Goal: Transaction & Acquisition: Purchase product/service

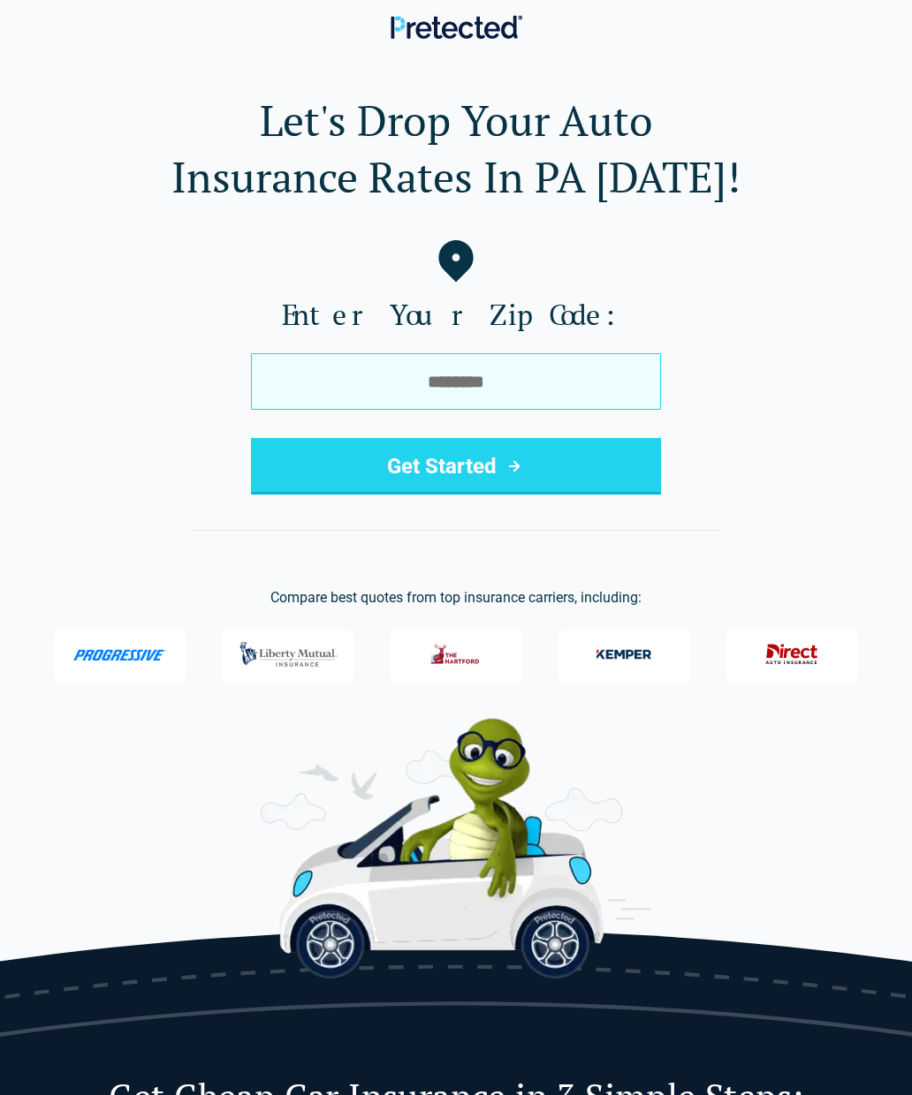
click at [311, 385] on input "tel" at bounding box center [456, 381] width 410 height 57
type input "***"
type input "*****"
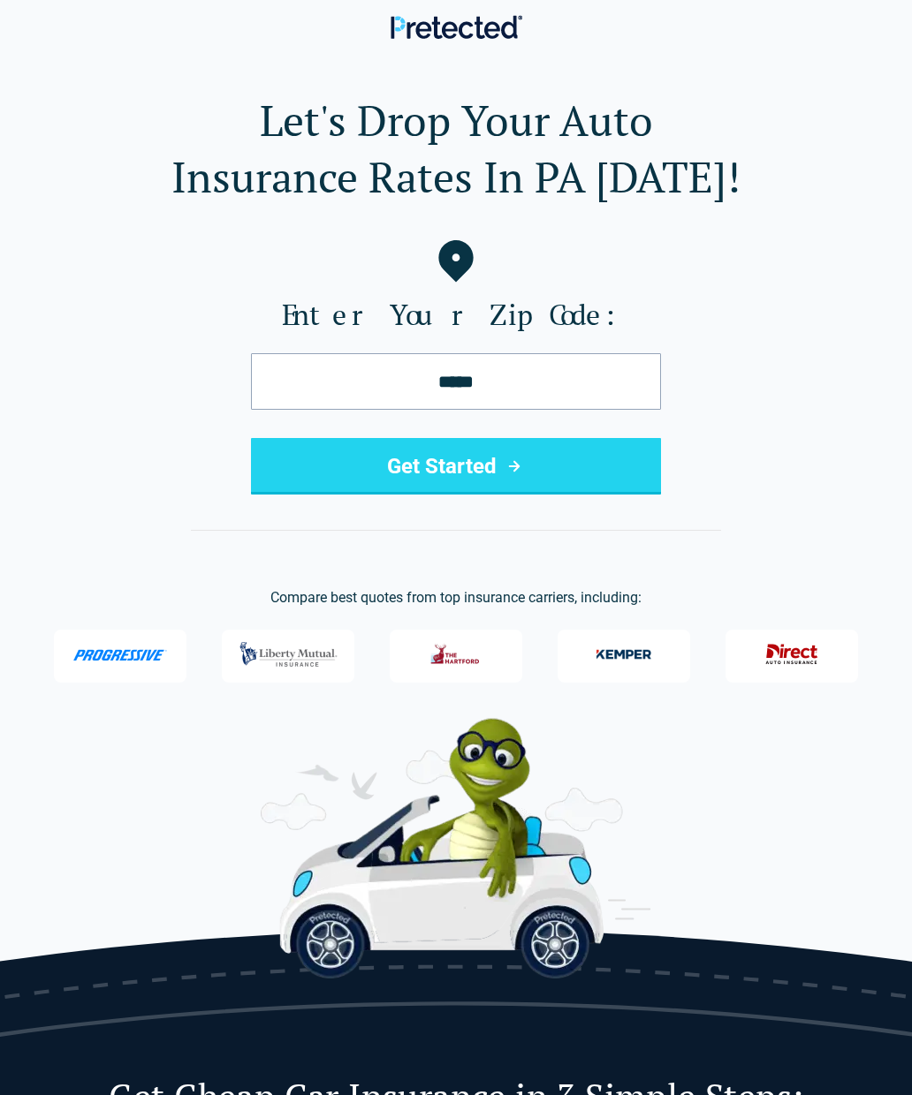
click at [361, 485] on button "Get Started" at bounding box center [456, 466] width 410 height 57
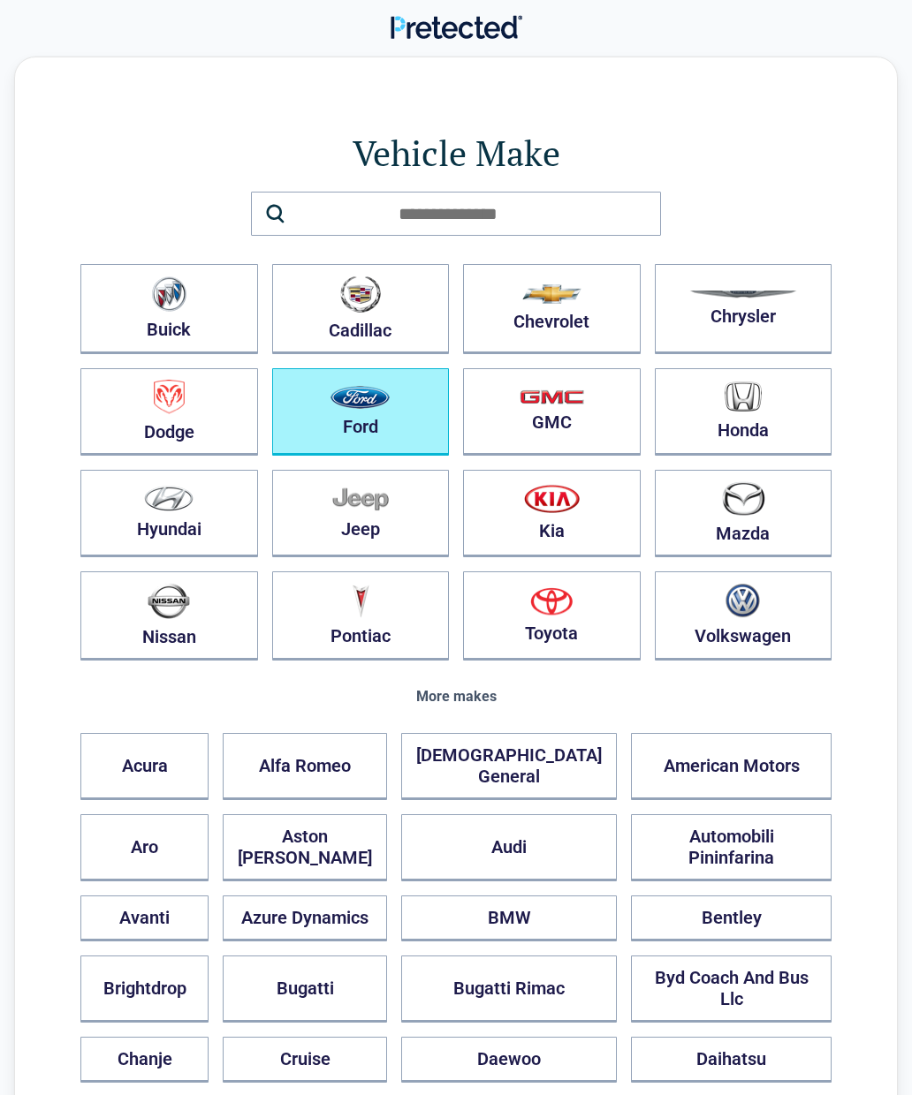
click at [367, 407] on img "button" at bounding box center [359, 397] width 59 height 23
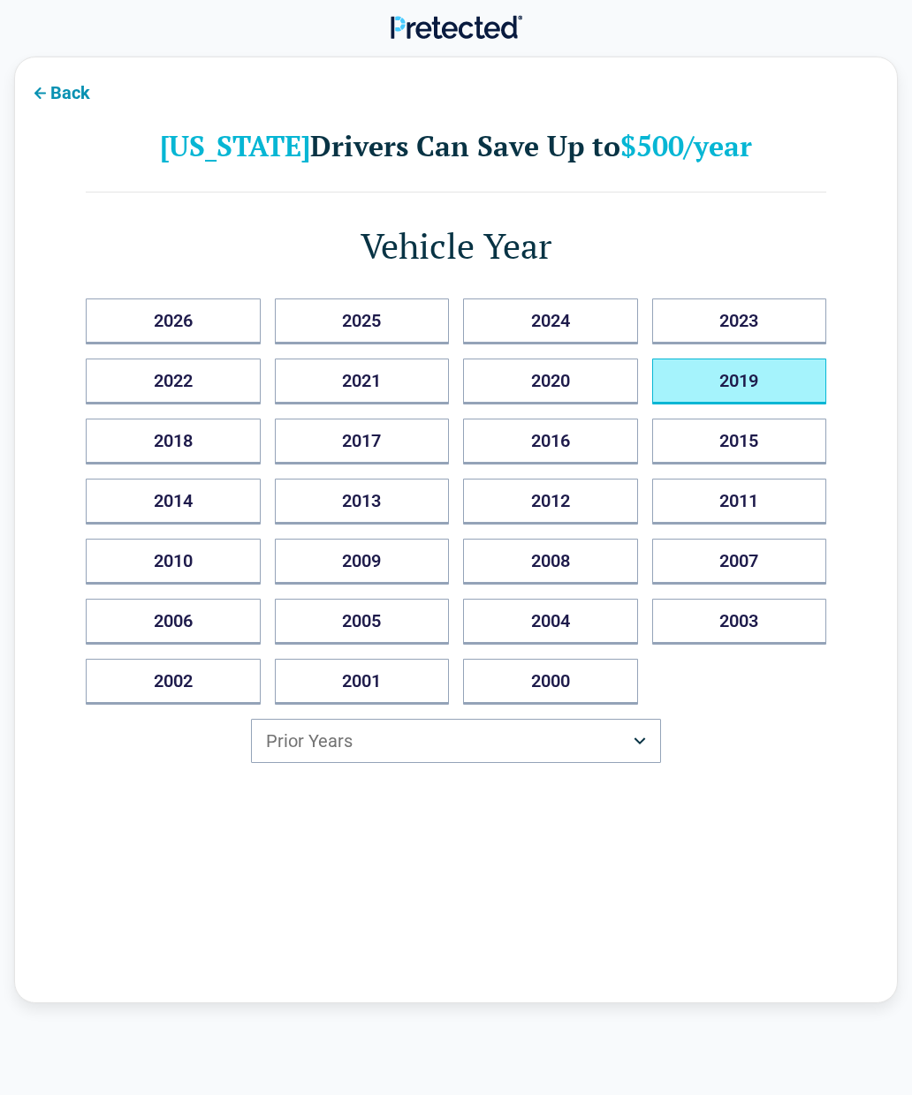
click at [760, 388] on button "2019" at bounding box center [739, 382] width 175 height 46
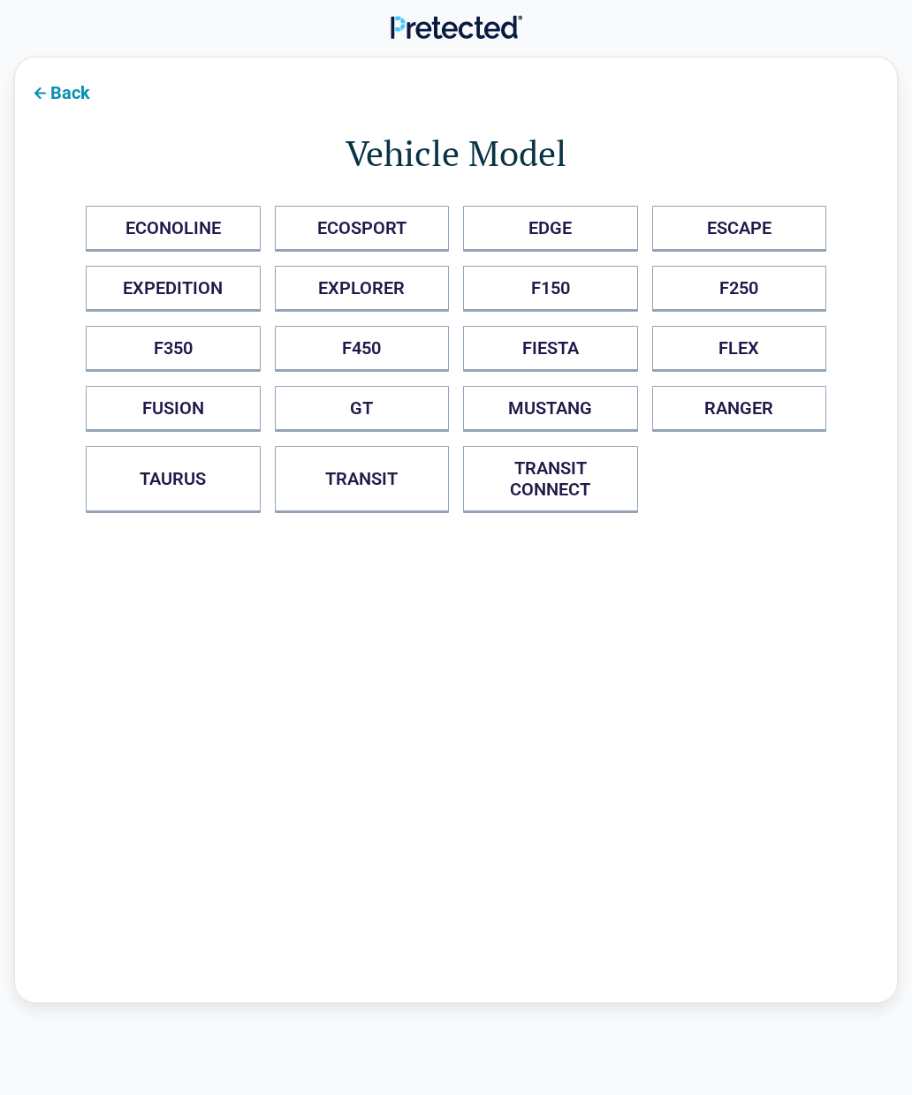
click at [570, 298] on button "F150" at bounding box center [550, 289] width 175 height 46
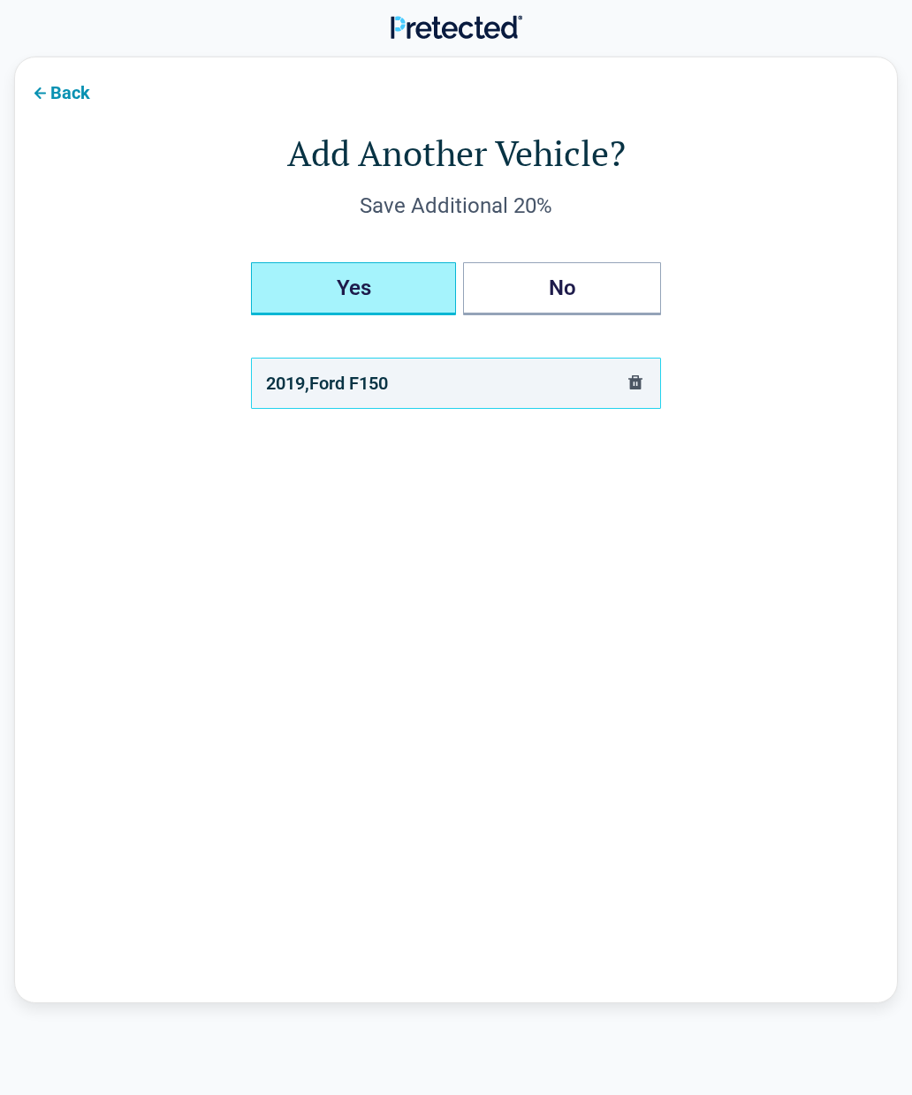
click at [370, 295] on button "Yes" at bounding box center [353, 288] width 205 height 53
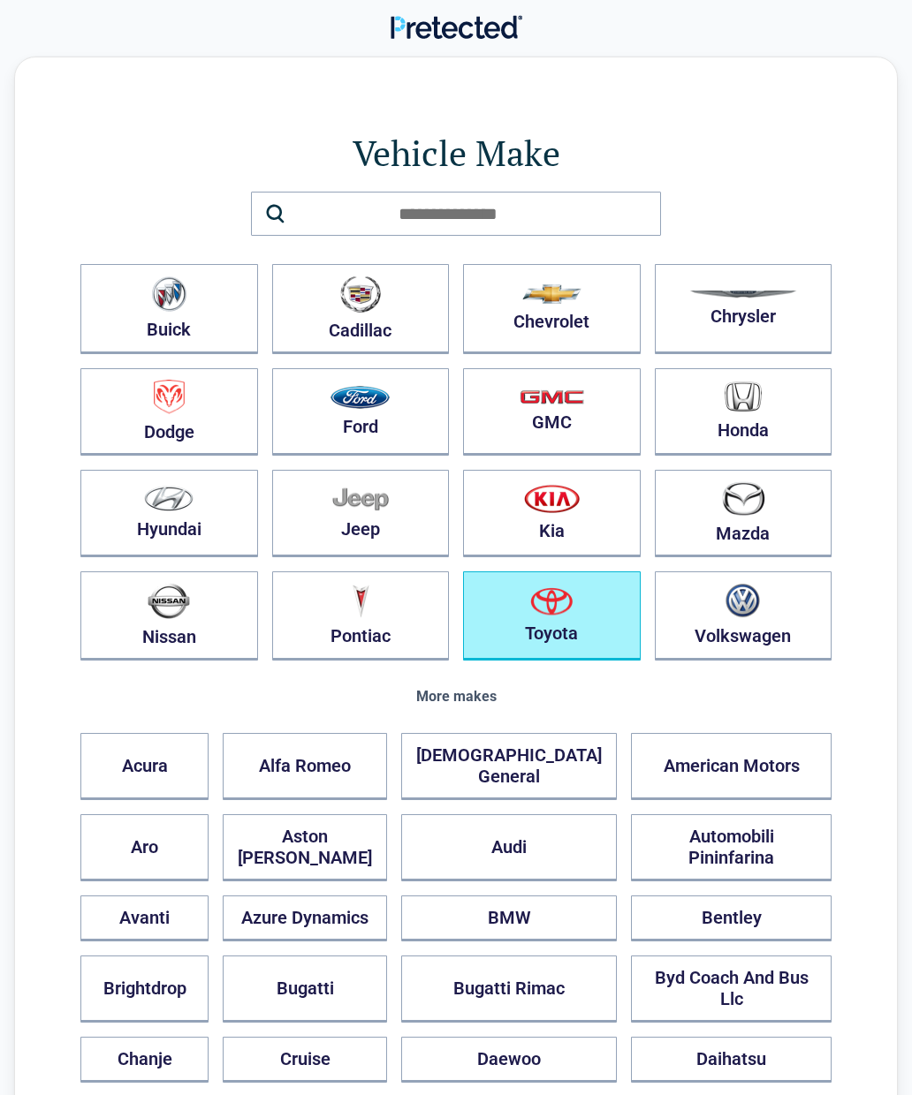
click at [549, 603] on img "button" at bounding box center [551, 601] width 42 height 28
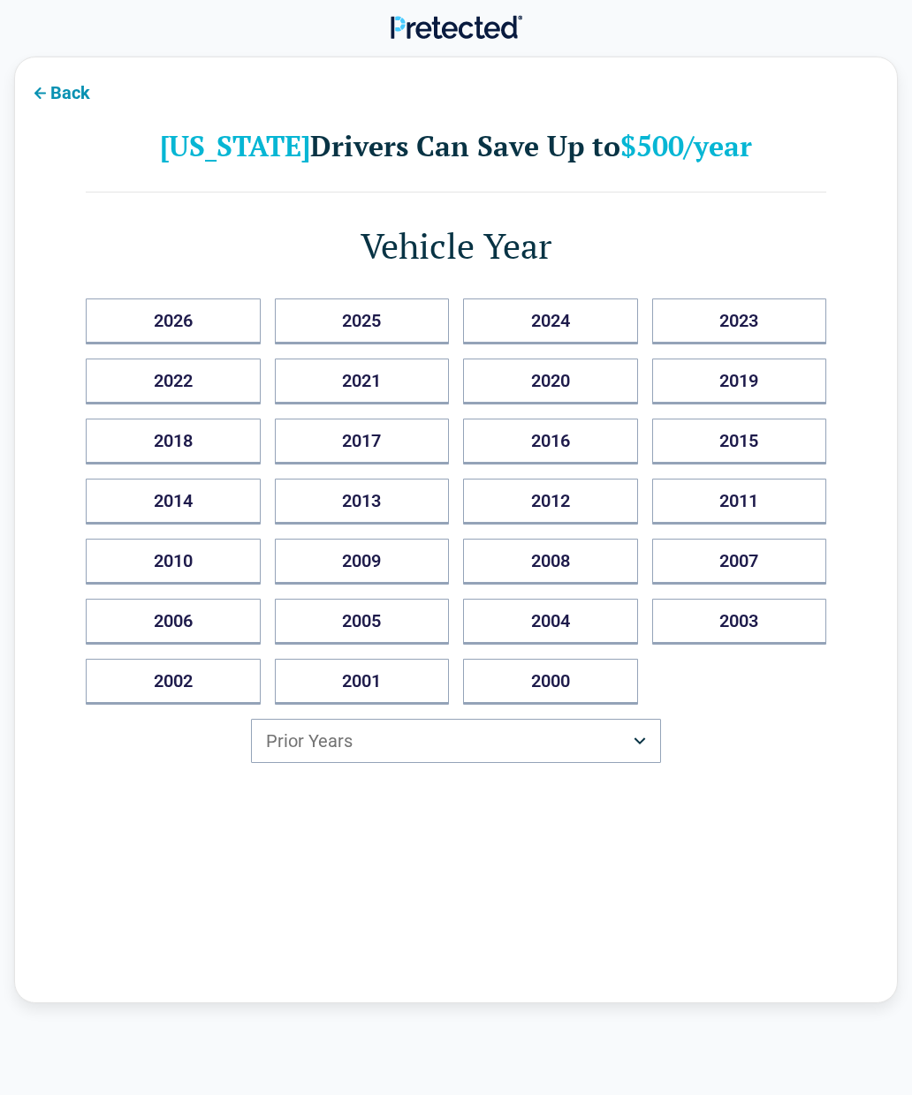
click at [205, 382] on button "2022" at bounding box center [173, 382] width 175 height 46
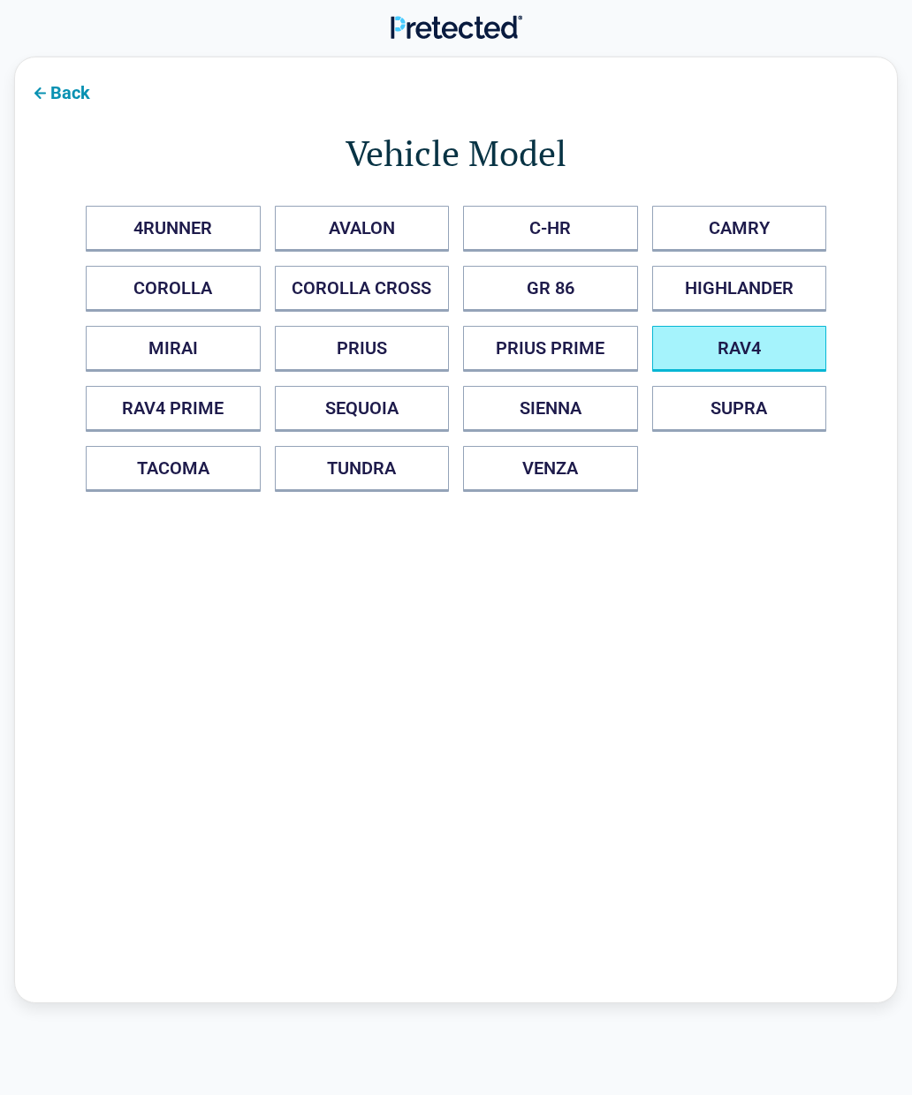
click at [729, 346] on button "RAV4" at bounding box center [739, 349] width 175 height 46
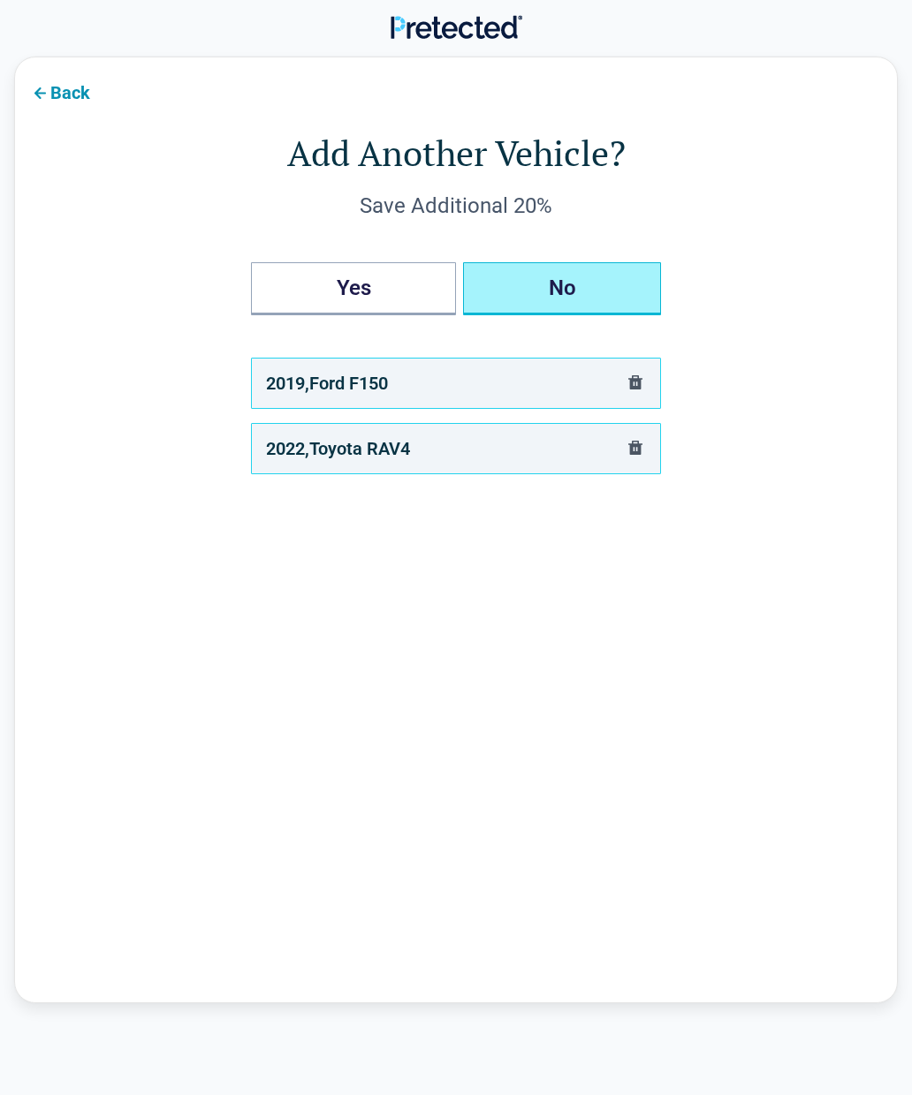
click at [576, 280] on button "No" at bounding box center [562, 288] width 198 height 53
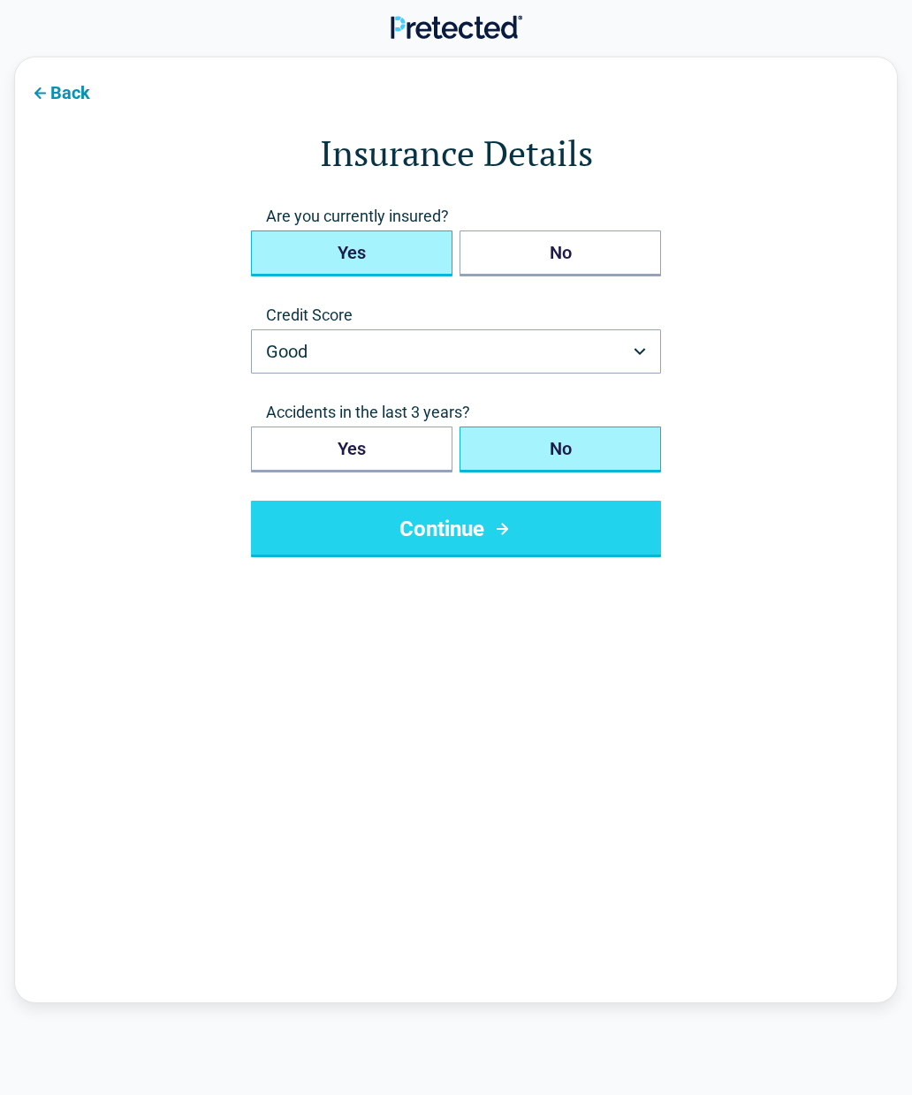
click at [359, 268] on button "Yes" at bounding box center [351, 254] width 201 height 46
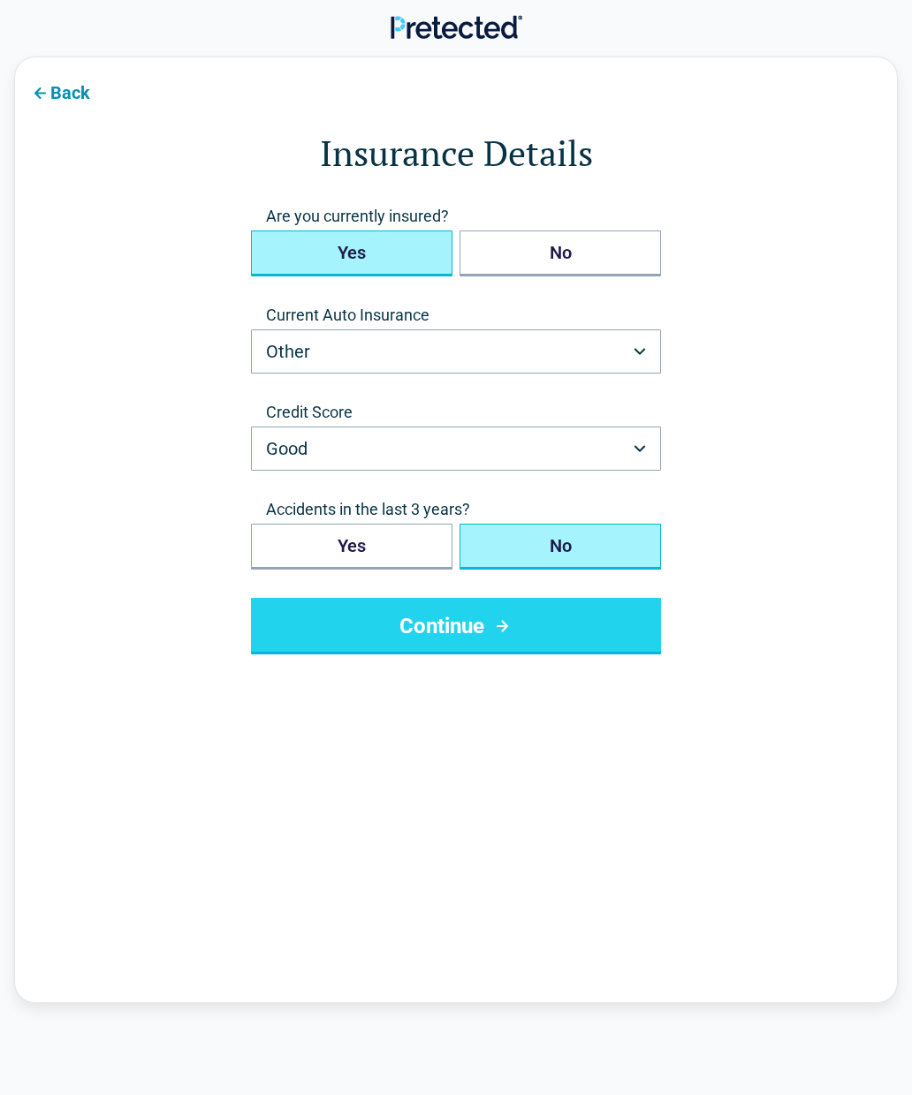
click at [367, 364] on button "Other" at bounding box center [456, 351] width 410 height 44
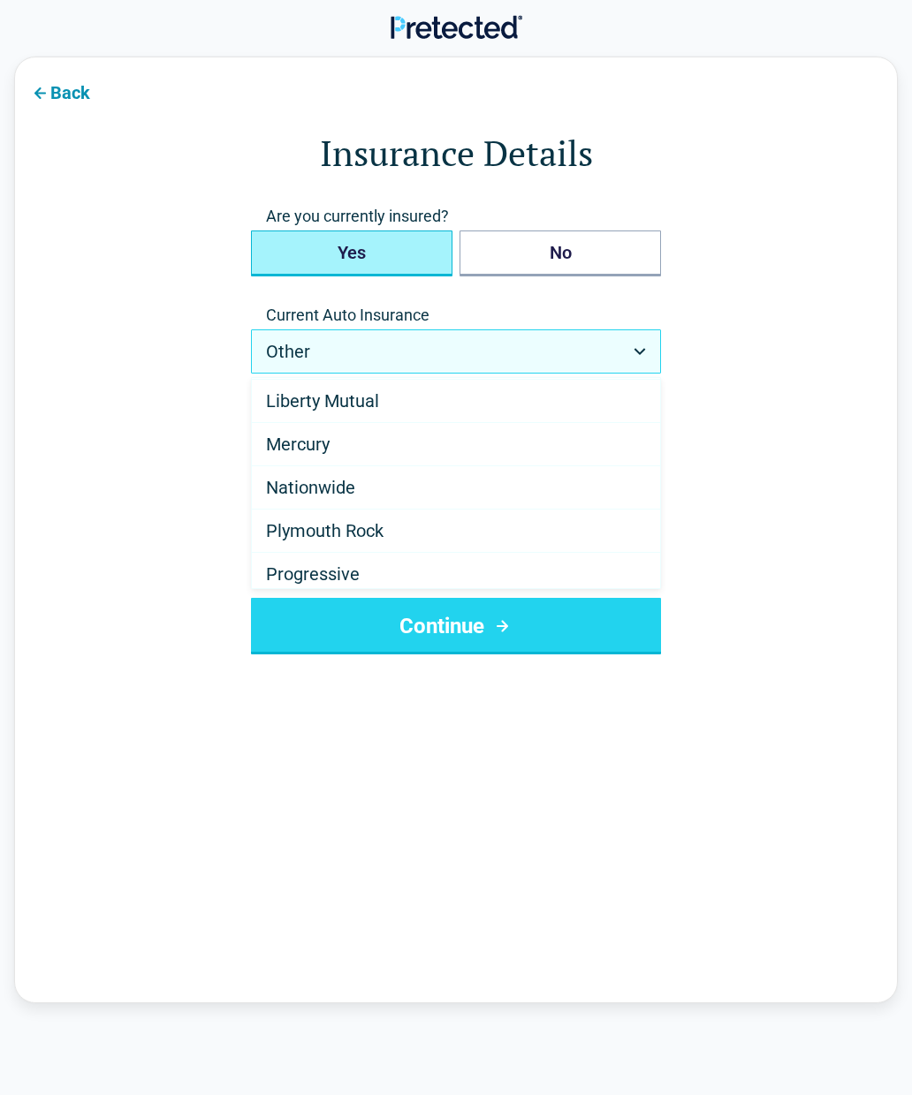
scroll to position [692, 0]
click at [381, 489] on div "Nationwide" at bounding box center [456, 487] width 408 height 43
select select "**********"
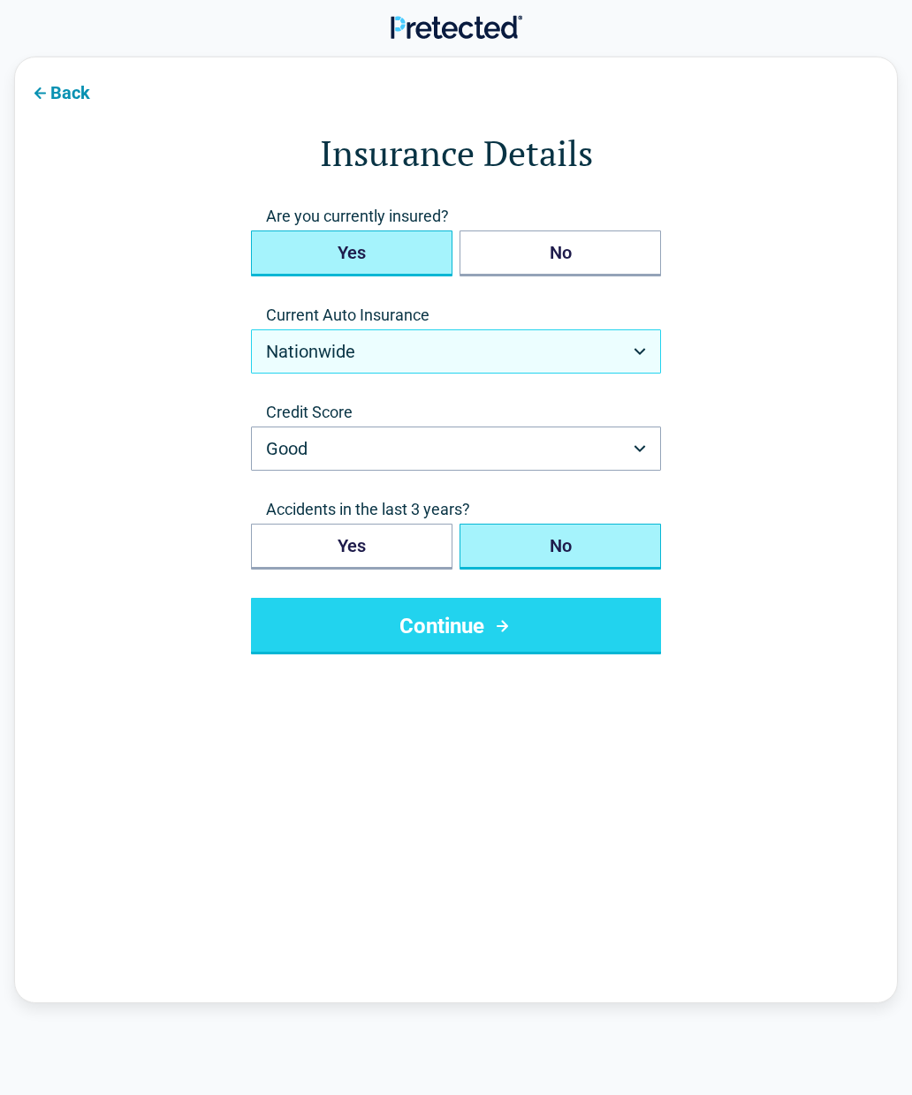
click at [588, 549] on button "No" at bounding box center [559, 547] width 201 height 46
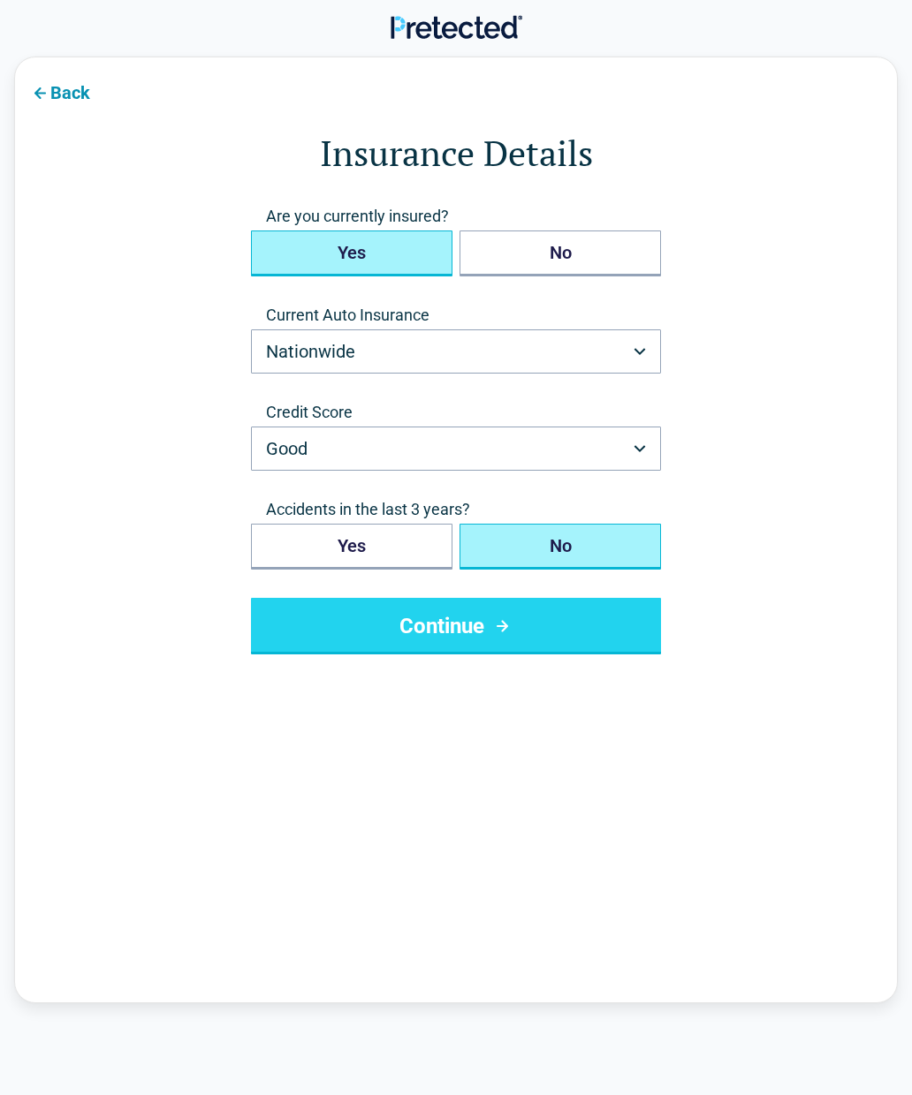
click at [498, 621] on icon "submit" at bounding box center [502, 626] width 22 height 21
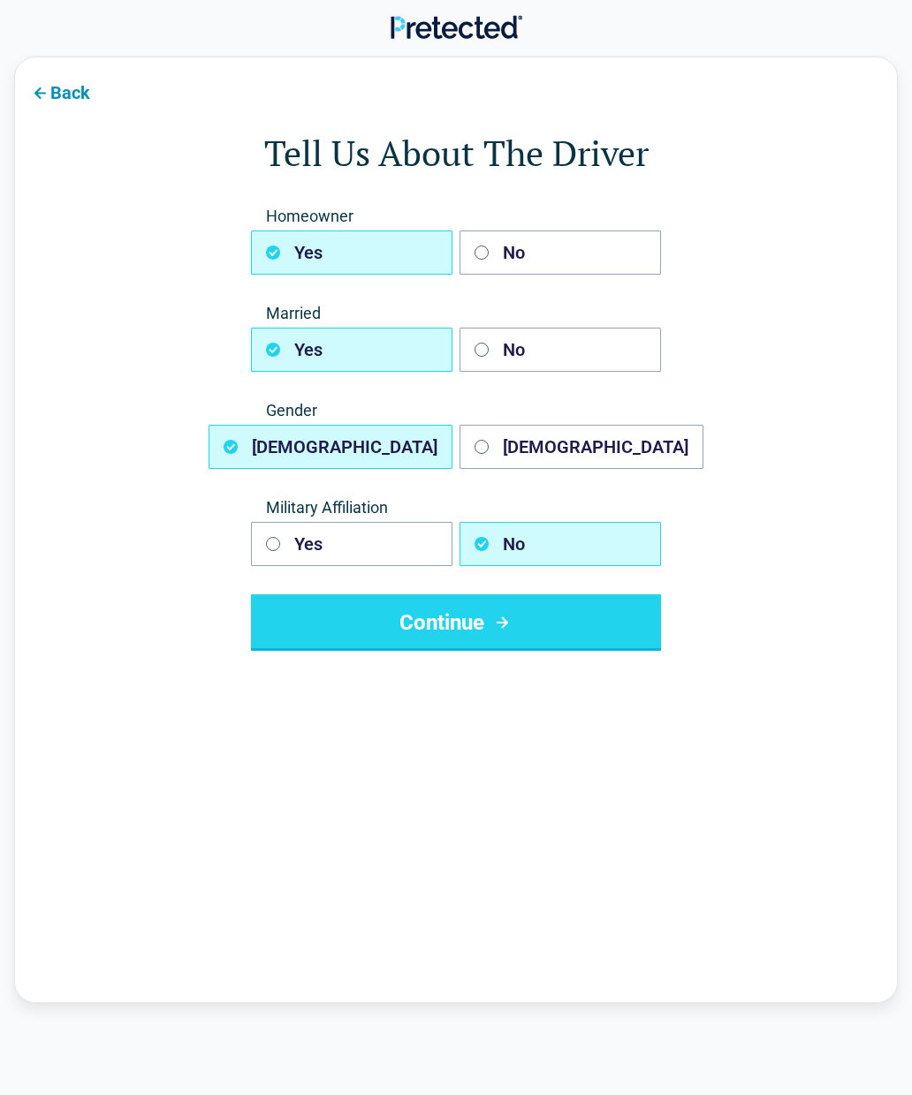
click at [334, 626] on button "Continue" at bounding box center [456, 622] width 410 height 57
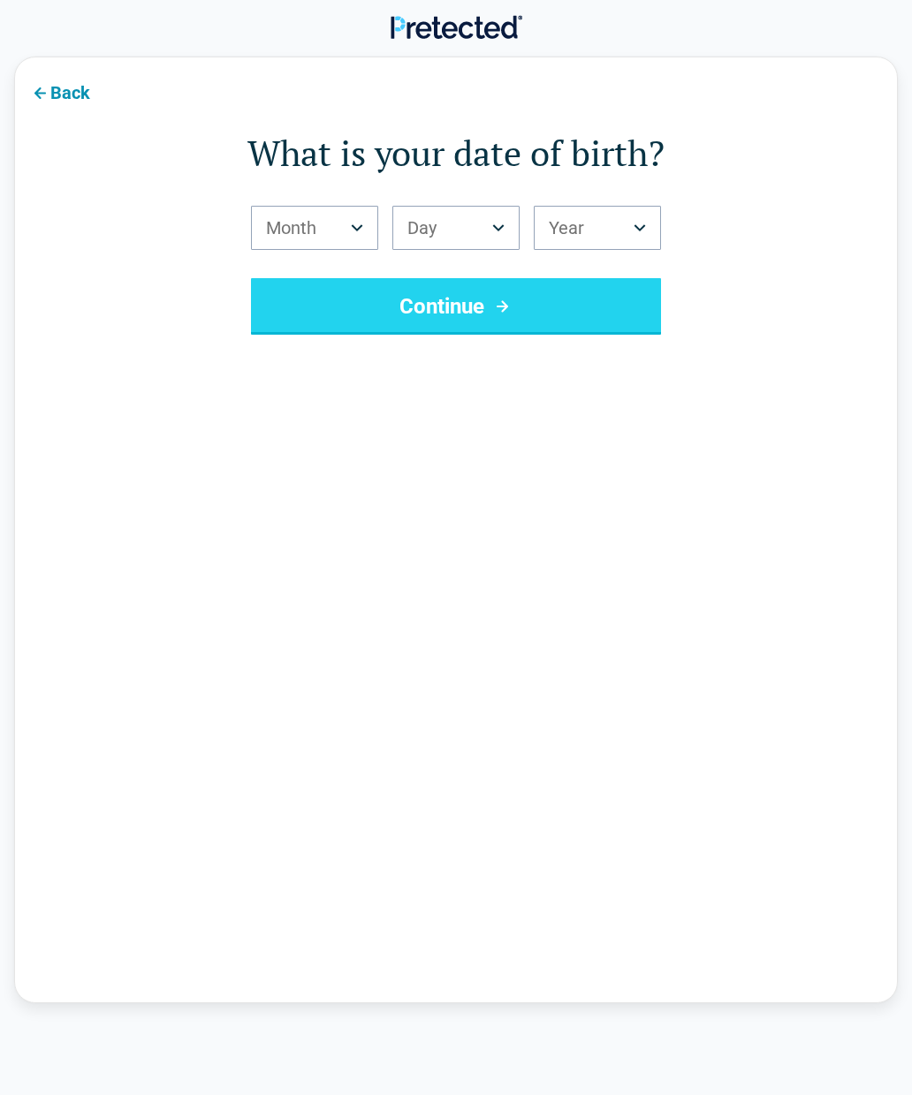
click at [353, 230] on icon "Birth Month" at bounding box center [357, 227] width 12 height 7
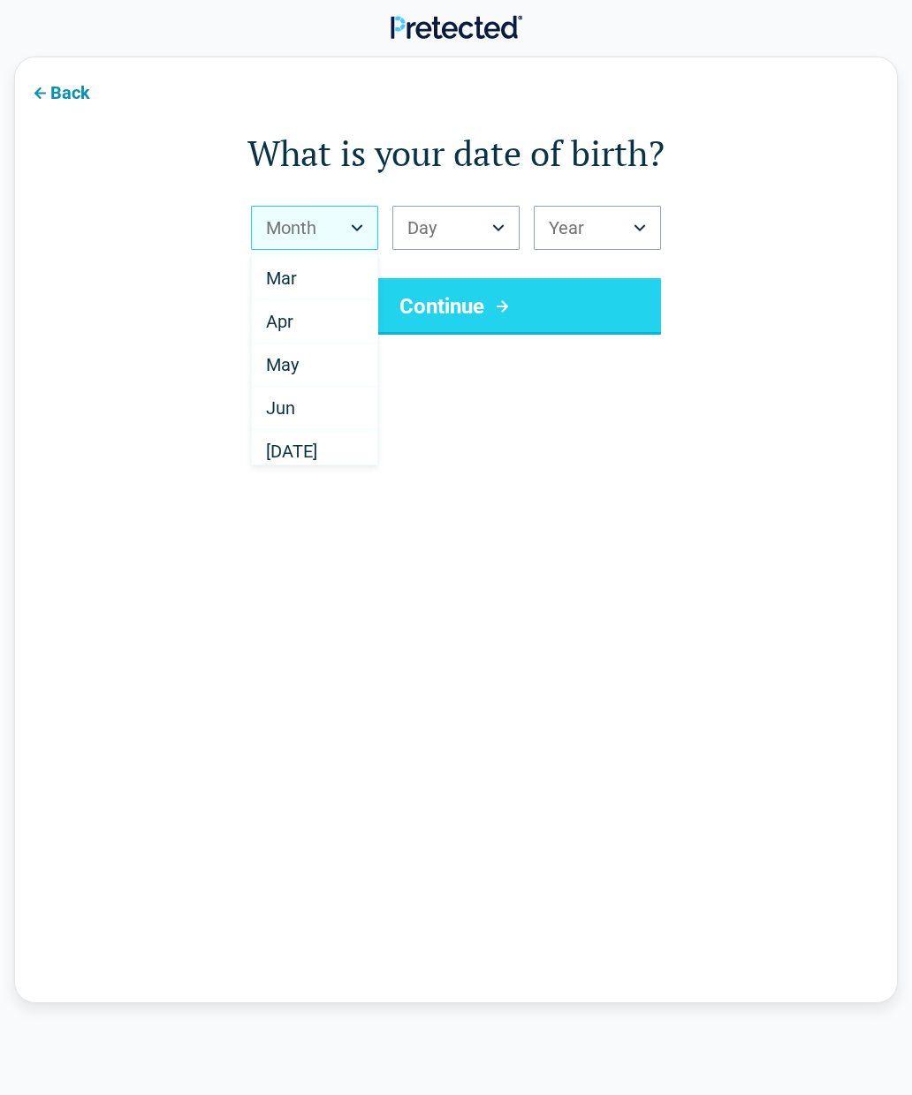
scroll to position [88, 0]
click at [342, 411] on div "Jun" at bounding box center [314, 403] width 125 height 43
select select "*"
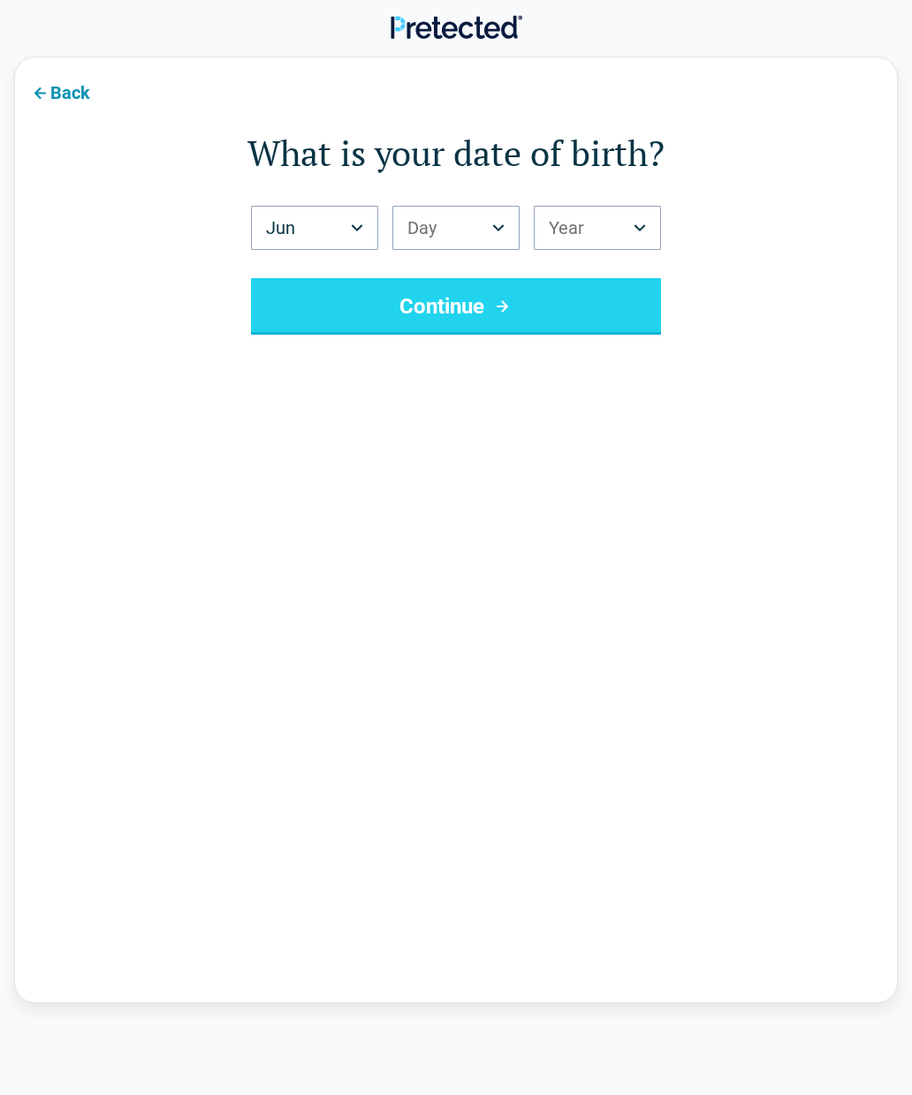
click at [504, 237] on button "Day" at bounding box center [455, 228] width 127 height 44
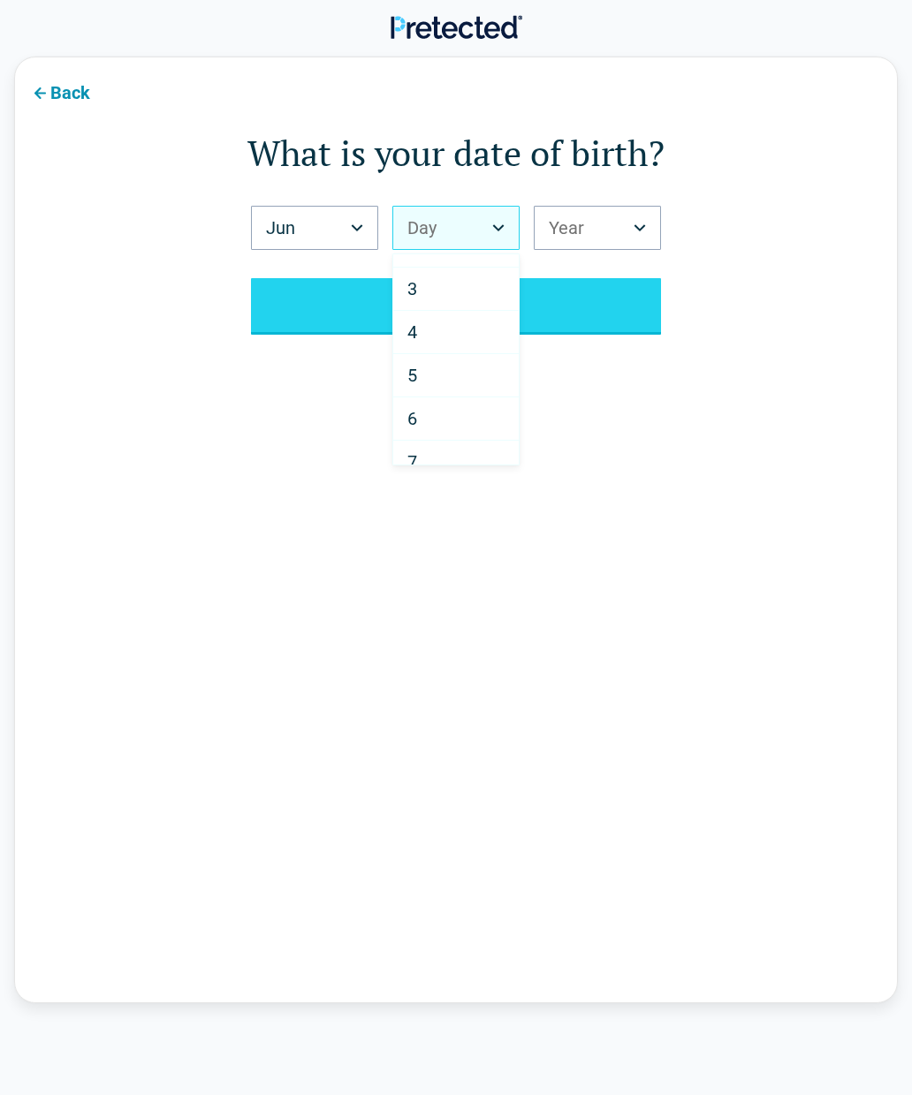
scroll to position [75, 0]
click at [477, 423] on div "6" at bounding box center [455, 417] width 125 height 43
select select "*"
click at [644, 232] on button "Year" at bounding box center [597, 228] width 127 height 44
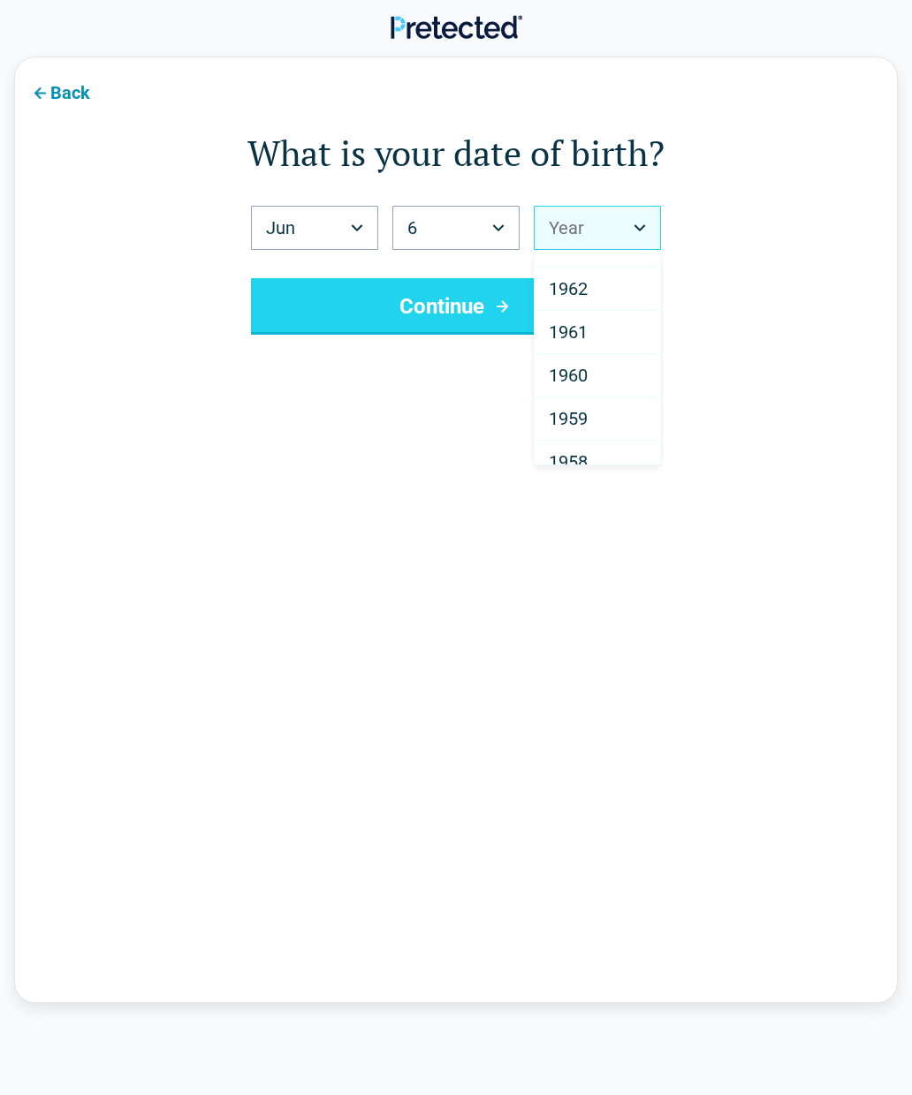
scroll to position [1965, 0]
click at [626, 400] on div "1959" at bounding box center [596, 388] width 125 height 43
select select "****"
click at [626, 295] on button "Continue" at bounding box center [456, 306] width 410 height 57
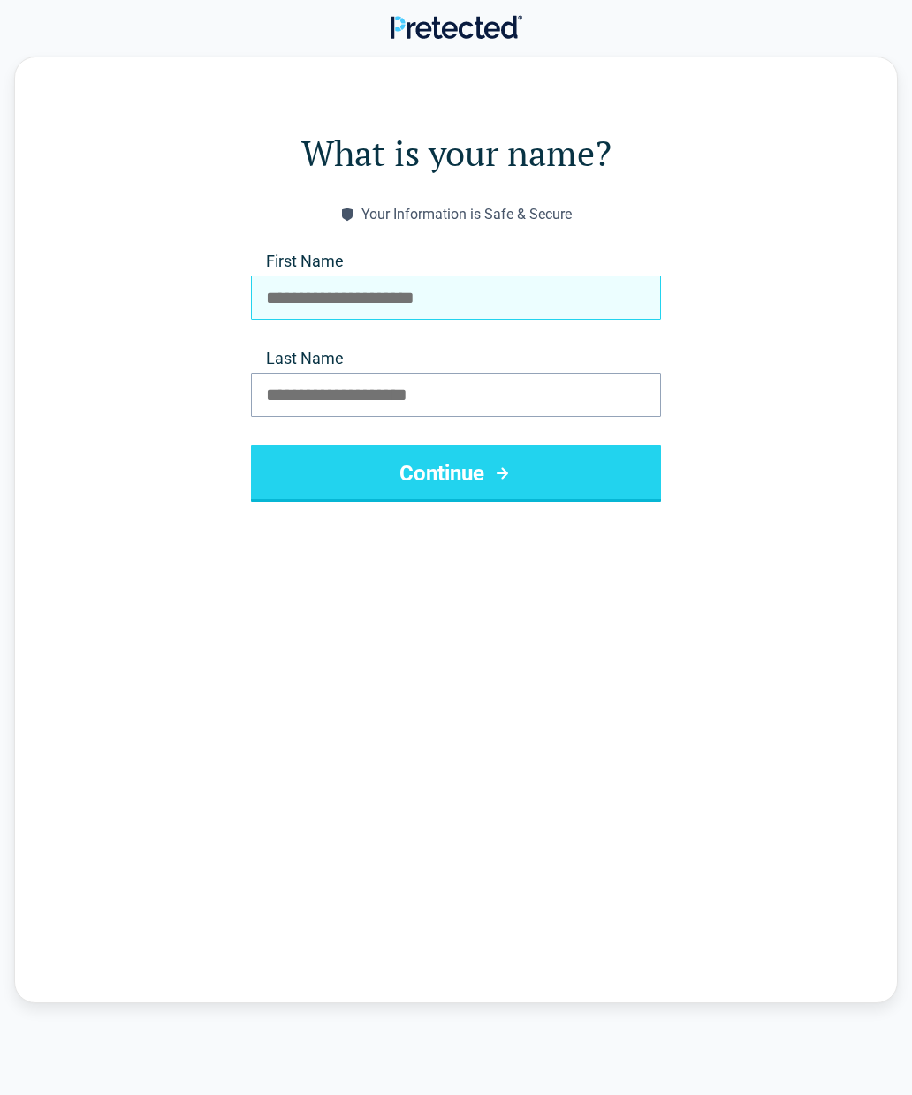
click at [469, 295] on input "First Name" at bounding box center [456, 298] width 410 height 44
type input "****"
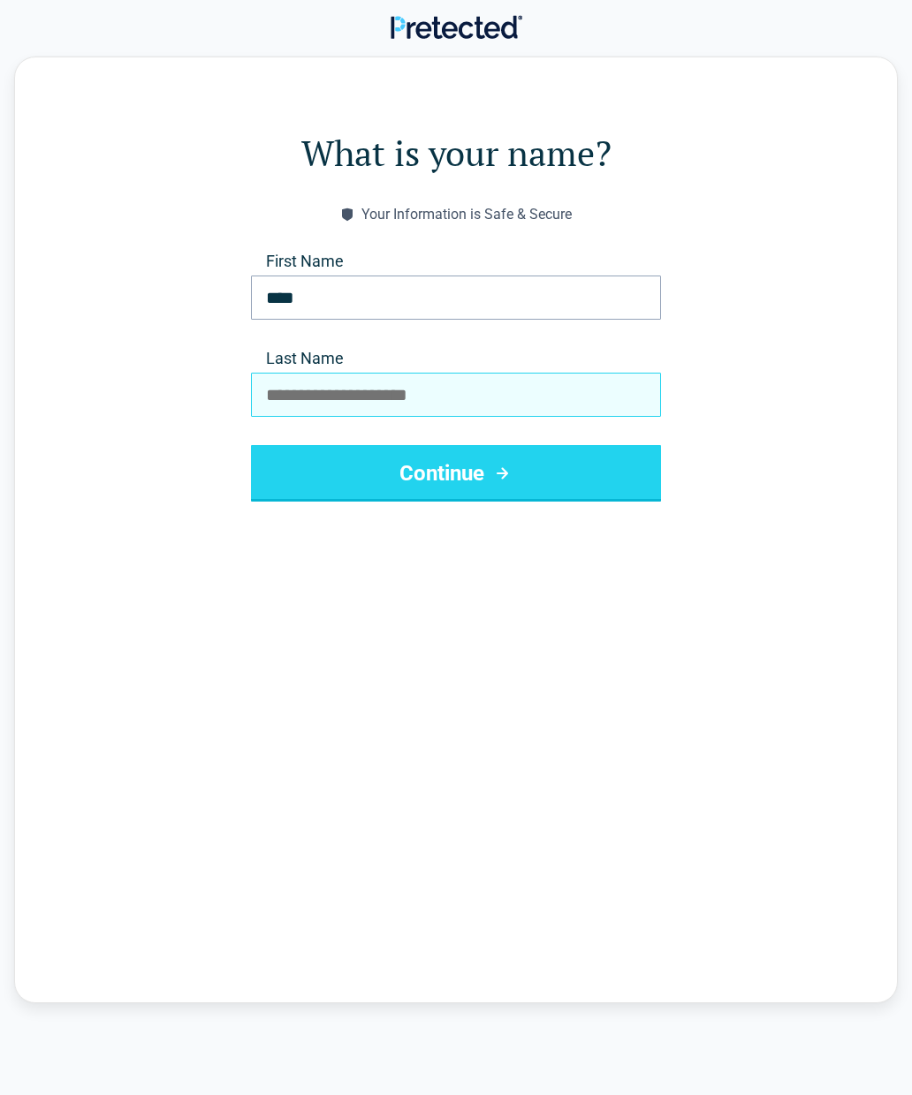
click at [428, 405] on input "Last Name" at bounding box center [456, 395] width 410 height 44
click at [428, 401] on input "Last Name" at bounding box center [456, 395] width 410 height 44
type input "*******"
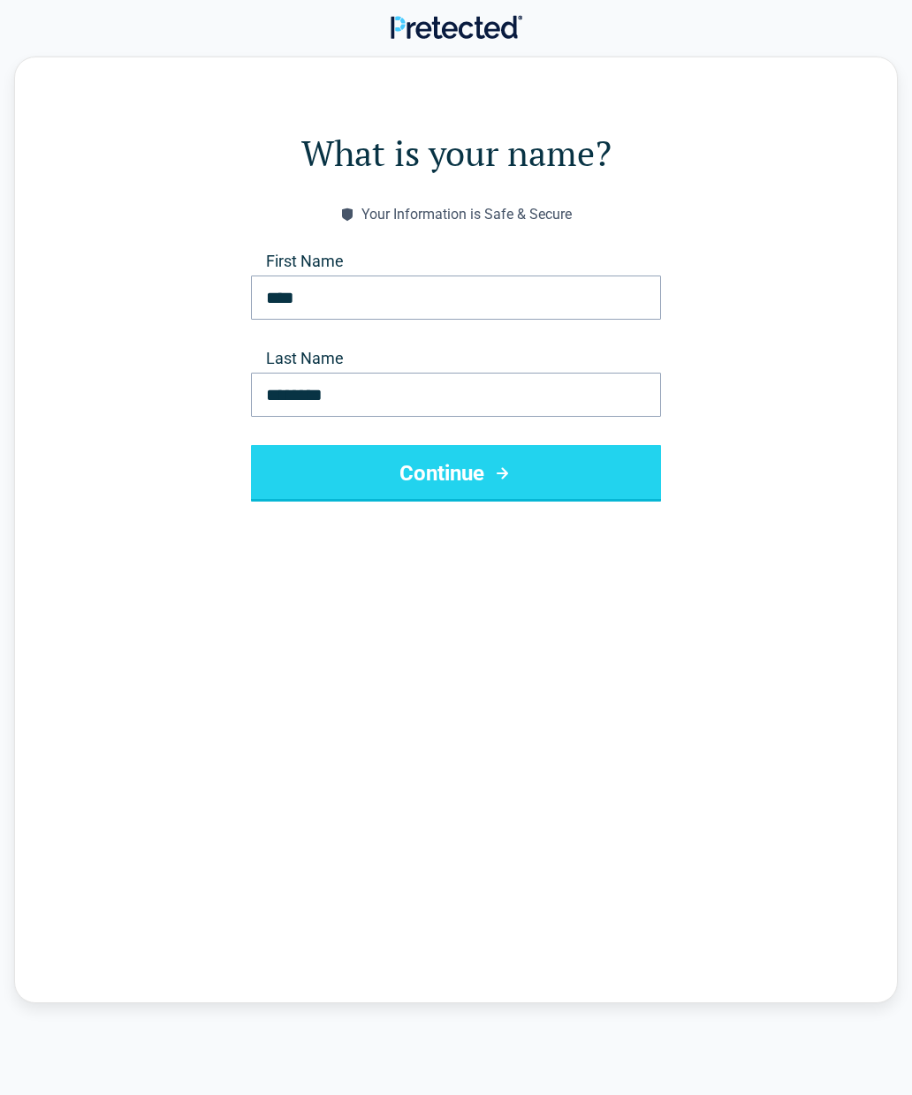
click at [501, 457] on button "Continue" at bounding box center [456, 473] width 410 height 57
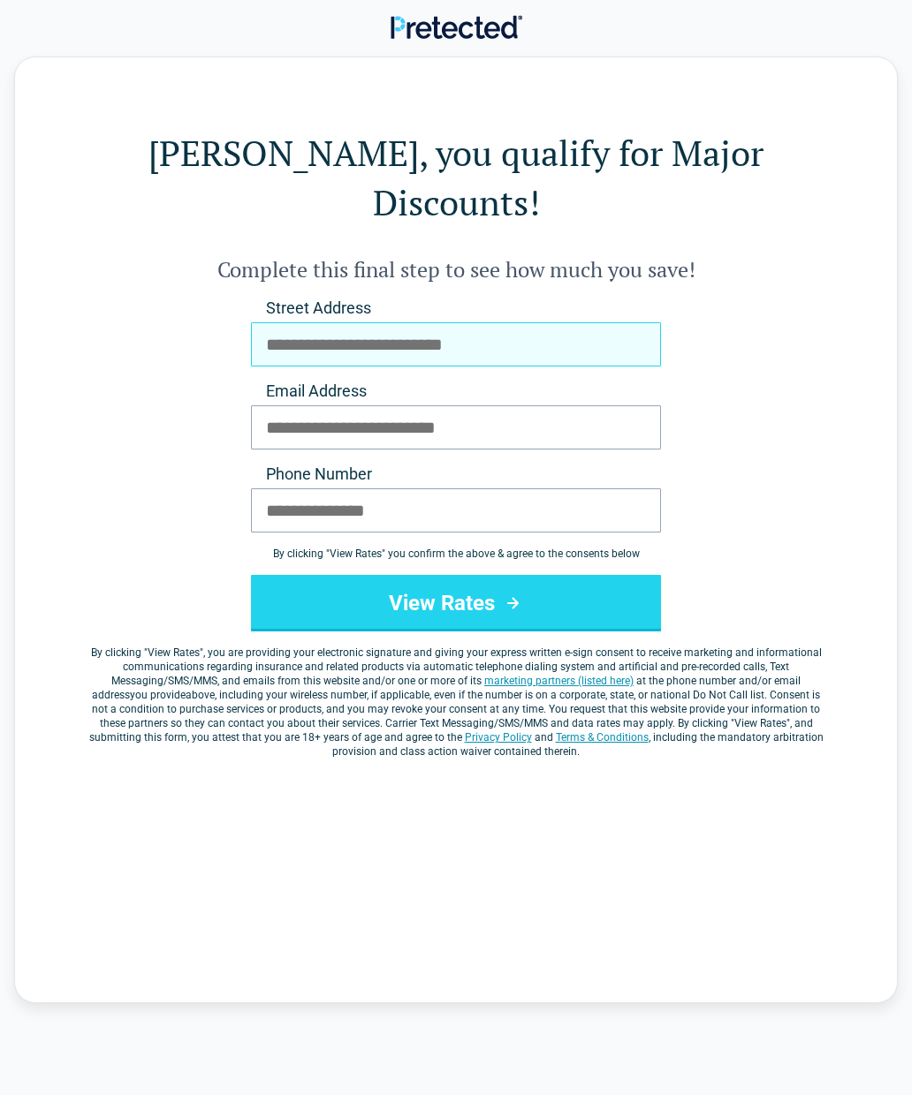
click at [486, 322] on input "Street Address" at bounding box center [456, 344] width 410 height 44
type input "**********"
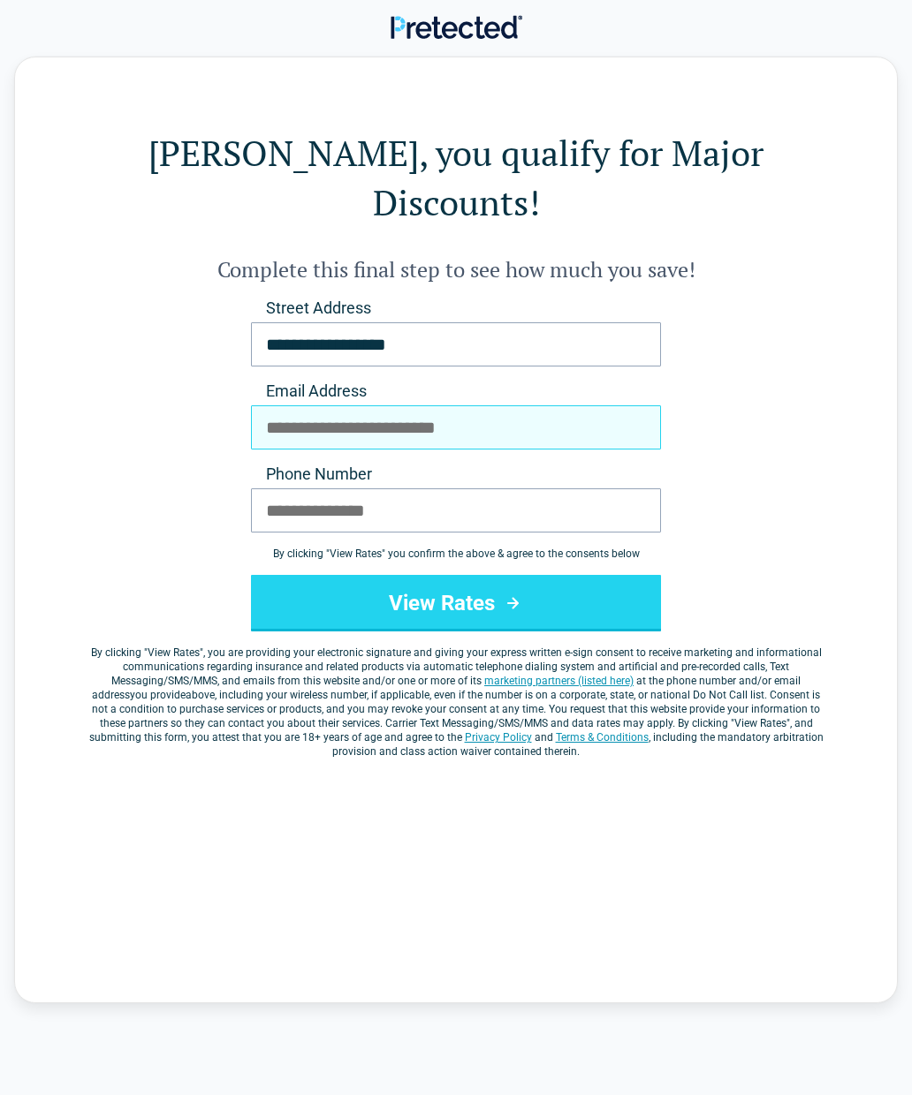
click at [421, 405] on input "Email Address" at bounding box center [456, 427] width 410 height 44
click at [432, 405] on input "Email Address" at bounding box center [456, 427] width 410 height 44
type input "**********"
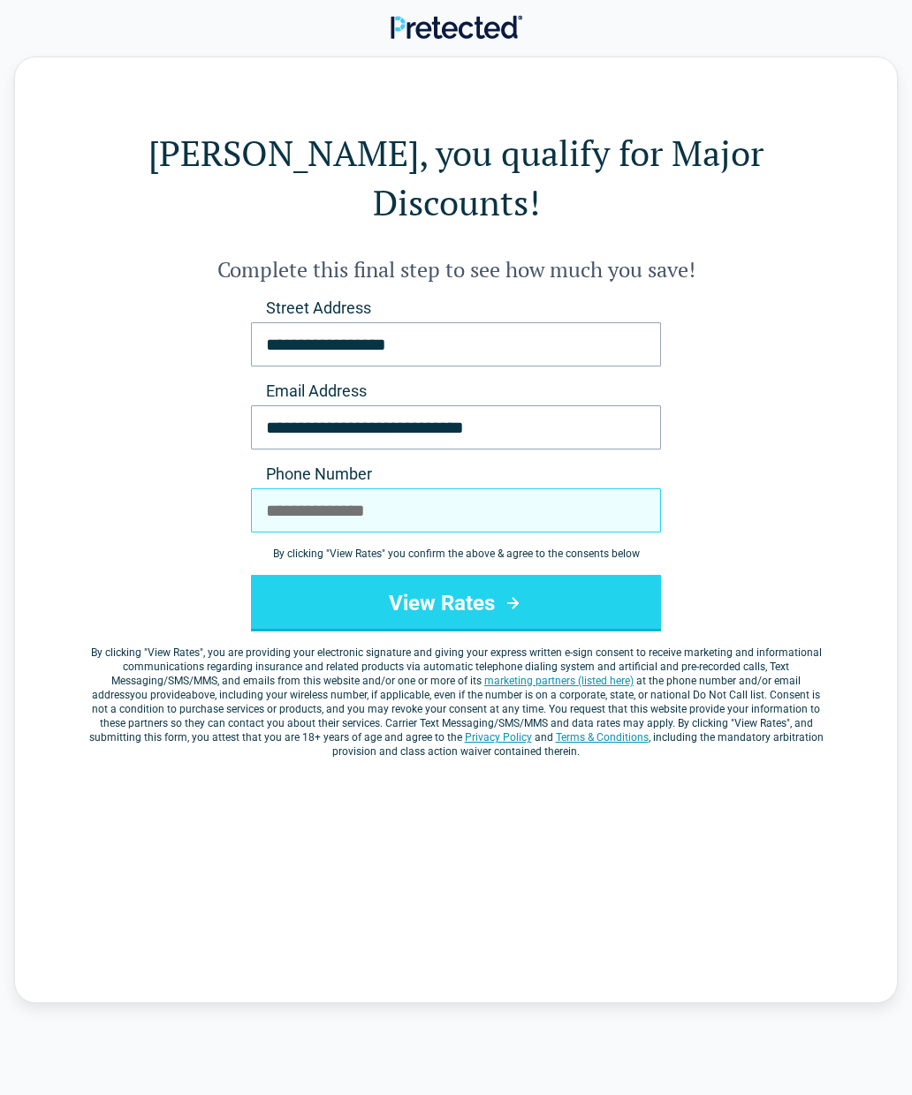
type input "**********"
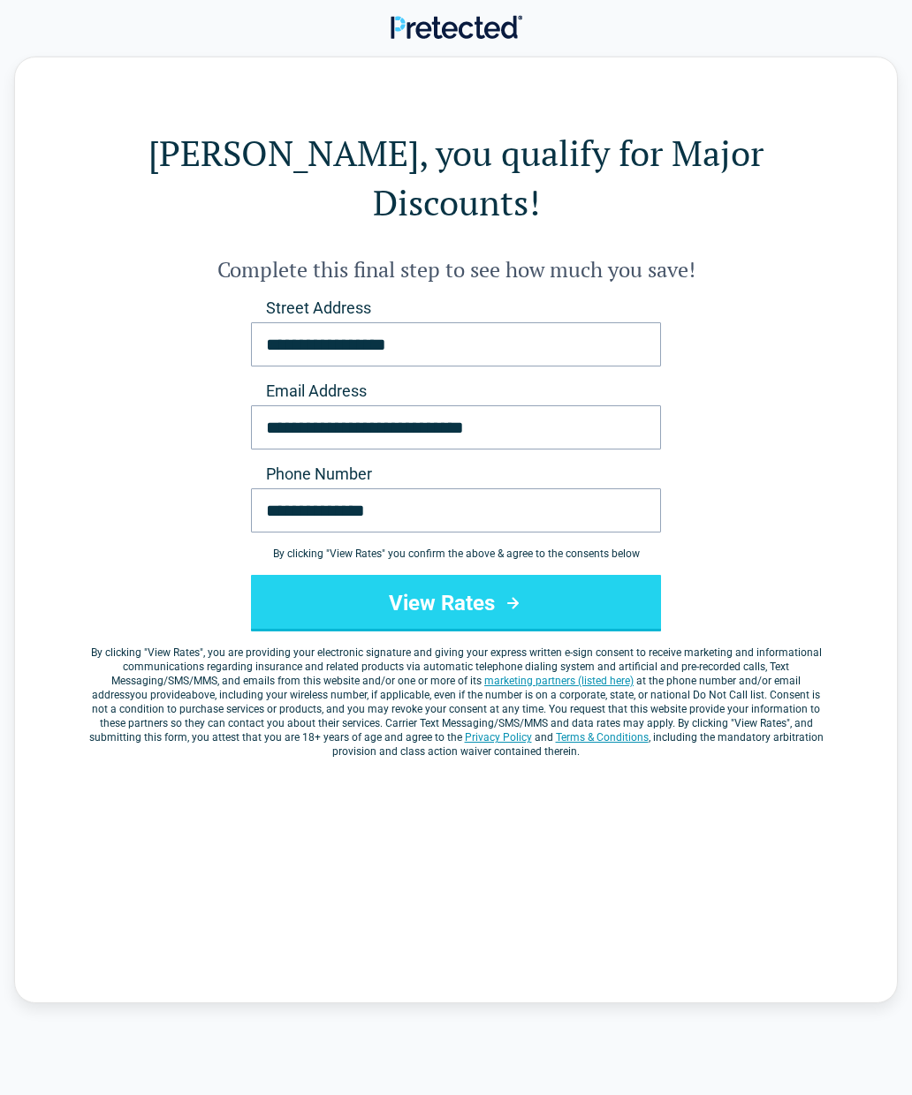
click at [312, 575] on button "View Rates" at bounding box center [456, 603] width 410 height 57
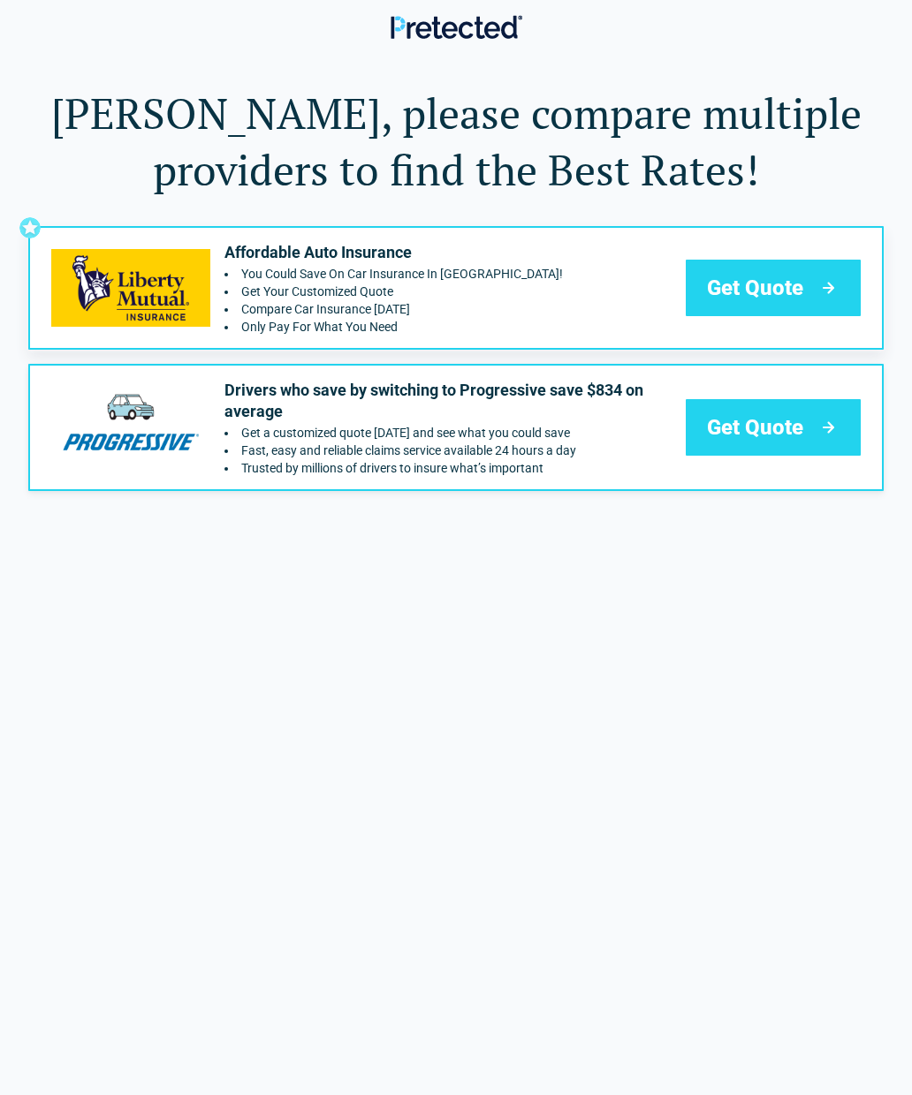
click at [793, 307] on div "Get Quote" at bounding box center [772, 288] width 175 height 57
